Goal: Check status: Check status

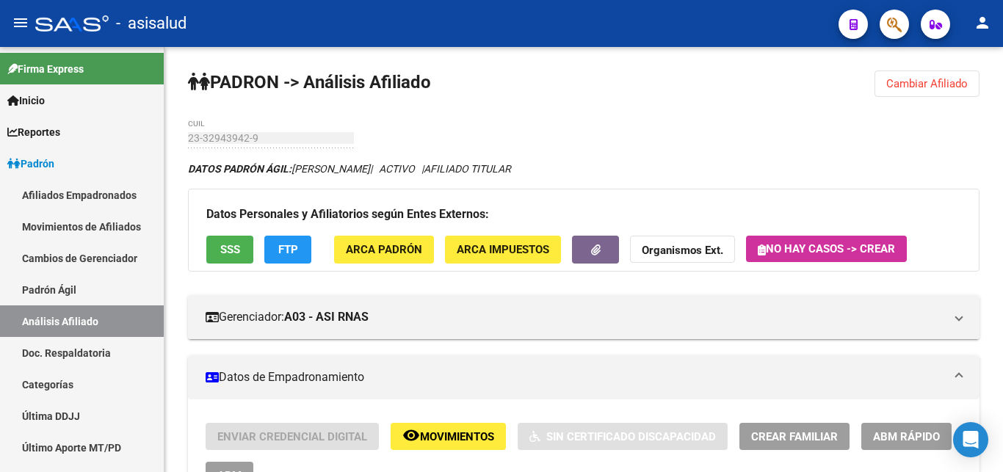
scroll to position [299, 0]
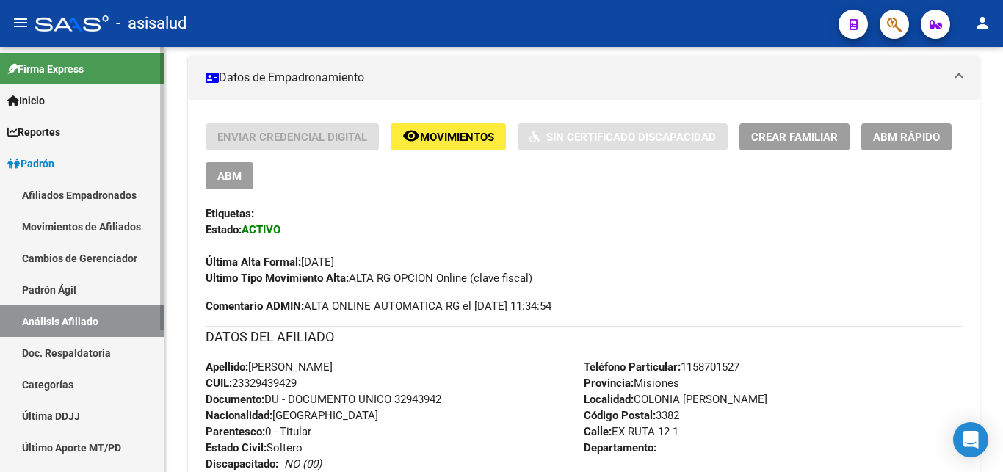
click at [65, 321] on link "Análisis Afiliado" at bounding box center [82, 321] width 164 height 32
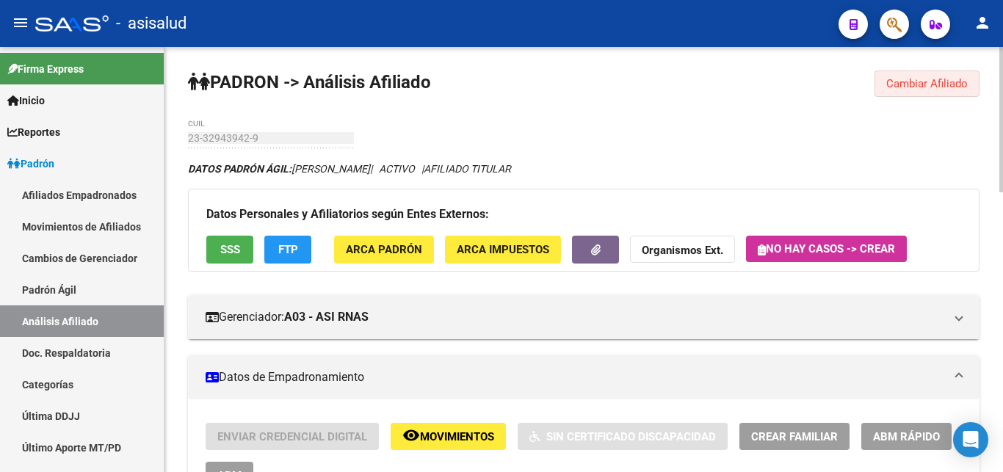
click at [911, 84] on span "Cambiar Afiliado" at bounding box center [926, 83] width 81 height 13
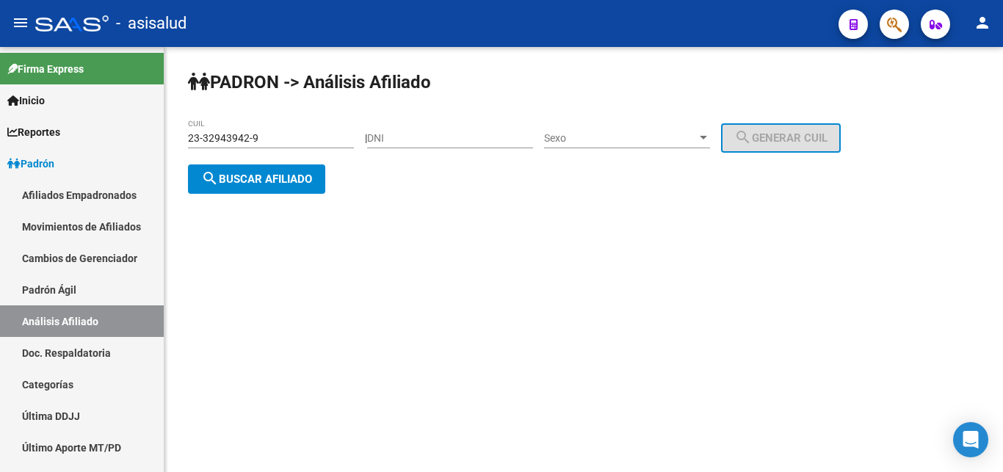
click at [192, 135] on div "[PERSON_NAME] -> Análisis Afiliado 23-32943942-9 CUIL | DNI Sexo Sexo search Ge…" at bounding box center [583, 144] width 838 height 194
drag, startPoint x: 190, startPoint y: 135, endPoint x: 262, endPoint y: 136, distance: 71.9
click at [262, 136] on input "23-32943942-9" at bounding box center [271, 138] width 166 height 12
paste input "0-41783801-6"
type input "20-41783801-6"
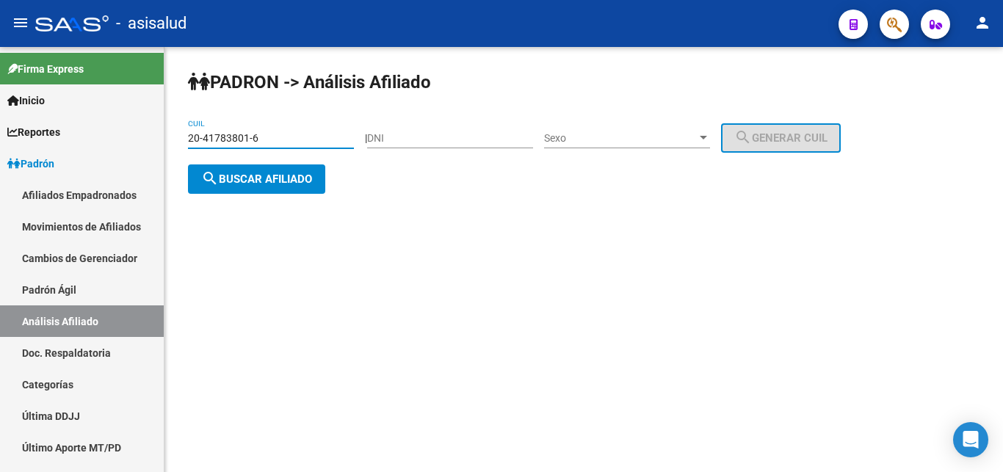
click at [255, 177] on span "search Buscar afiliado" at bounding box center [256, 178] width 111 height 13
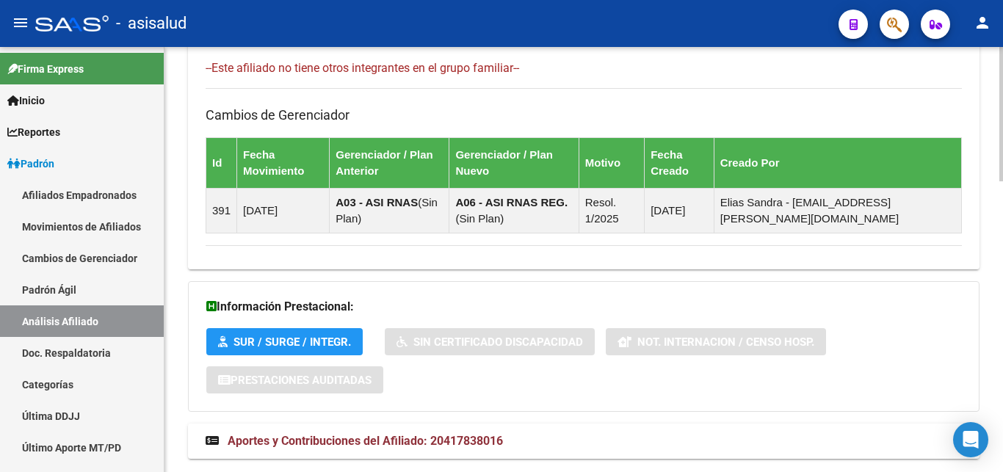
scroll to position [919, 0]
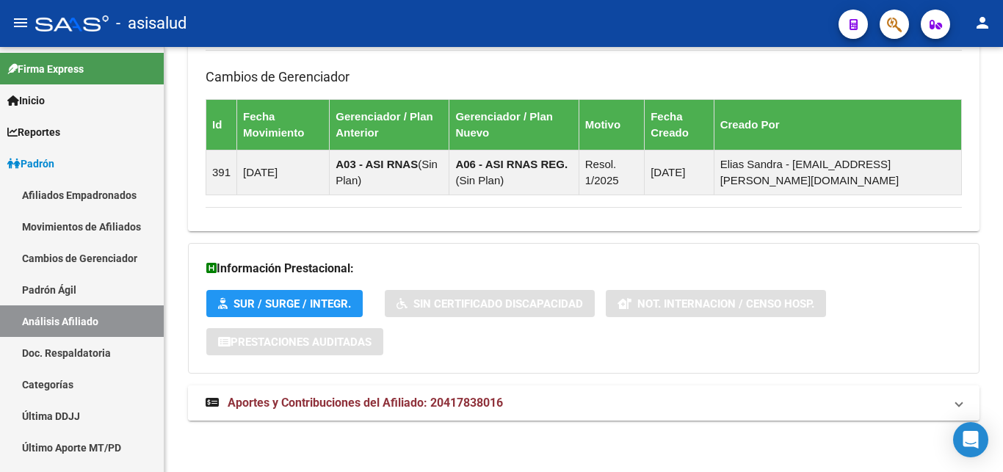
click at [350, 404] on span "Aportes y Contribuciones del Afiliado: 20417838016" at bounding box center [365, 403] width 275 height 14
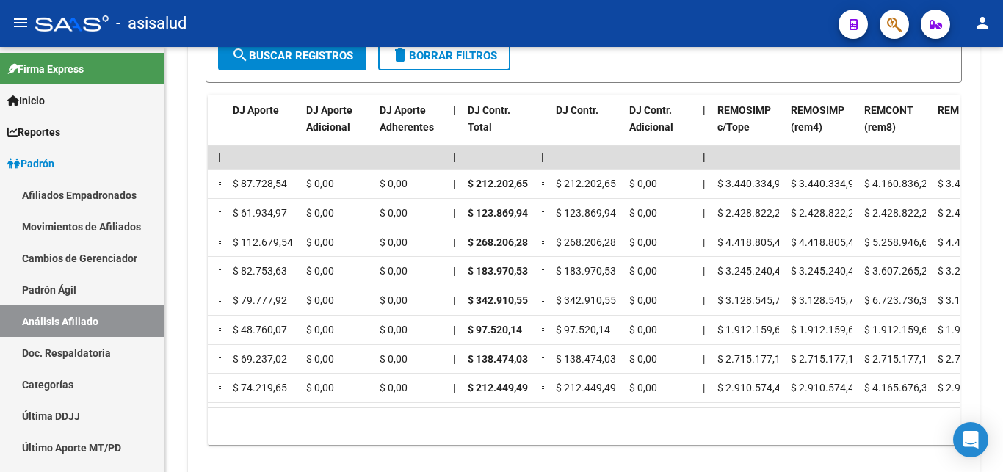
scroll to position [0, 1591]
